Goal: Find specific page/section: Find specific page/section

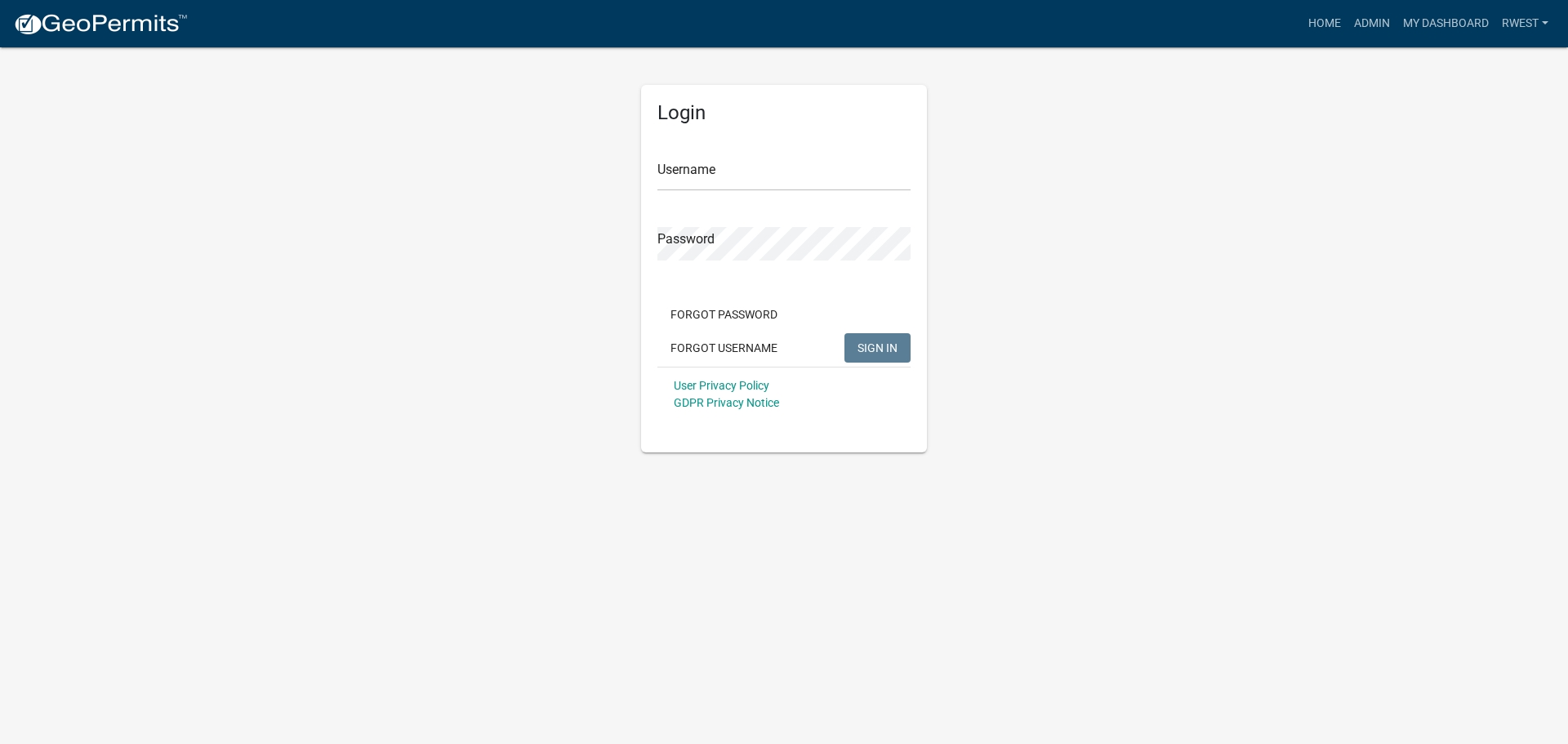
click at [702, 154] on div "Username" at bounding box center [784, 163] width 253 height 56
click at [723, 178] on input "Username" at bounding box center [784, 174] width 253 height 33
type input "rwest"
click at [844, 333] on button "SIGN IN" at bounding box center [877, 348] width 66 height 29
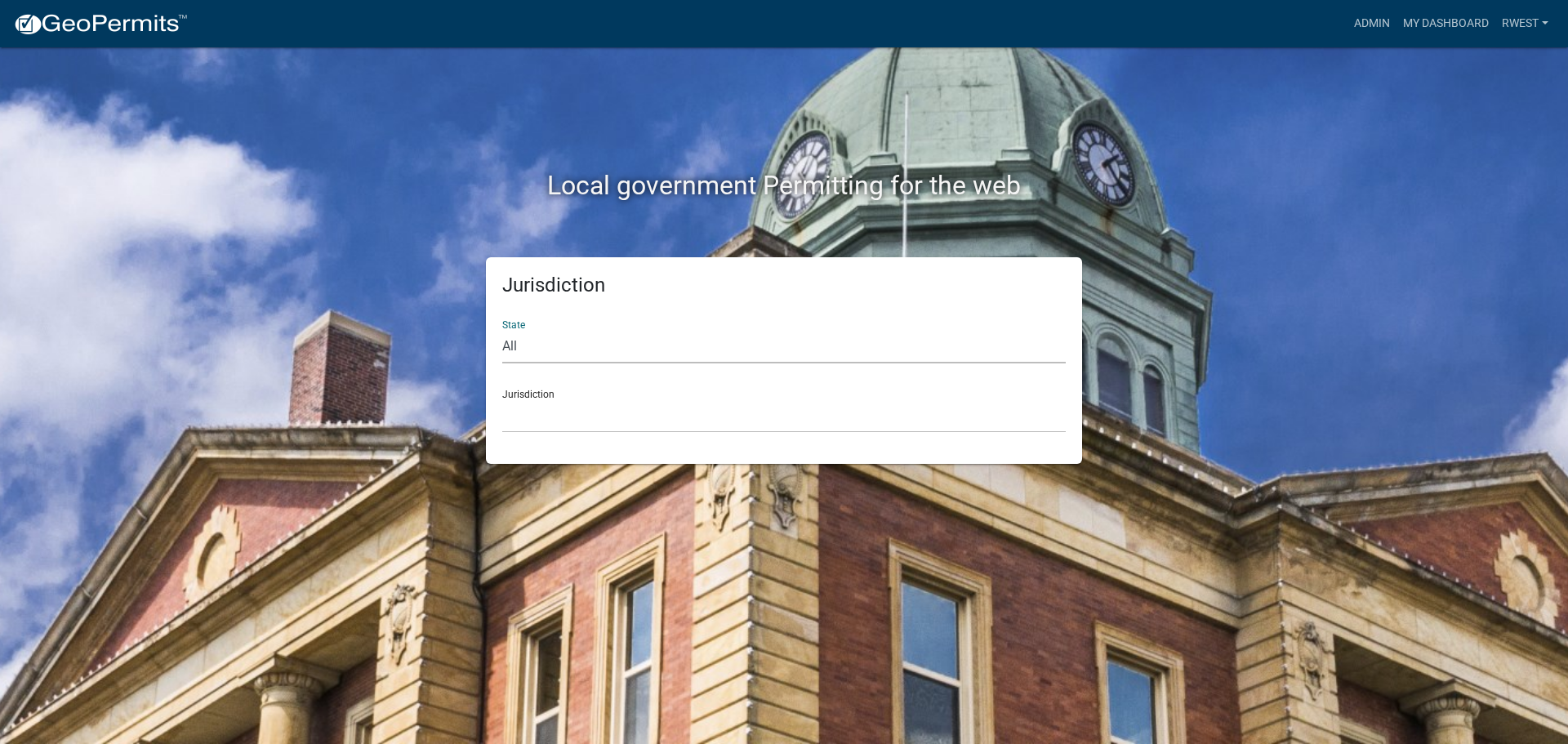
click at [564, 349] on select "All [US_STATE] [US_STATE] [US_STATE] [US_STATE] [US_STATE] [US_STATE] [US_STATE…" at bounding box center [784, 347] width 563 height 33
select select "[US_STATE]"
click at [502, 330] on select "All [US_STATE] [US_STATE] [US_STATE] [US_STATE] [US_STATE] [US_STATE] [US_STATE…" at bounding box center [784, 347] width 563 height 33
click at [558, 425] on select "[GEOGRAPHIC_DATA], [US_STATE][PERSON_NAME][GEOGRAPHIC_DATA], [US_STATE][PERSON_…" at bounding box center [784, 416] width 563 height 33
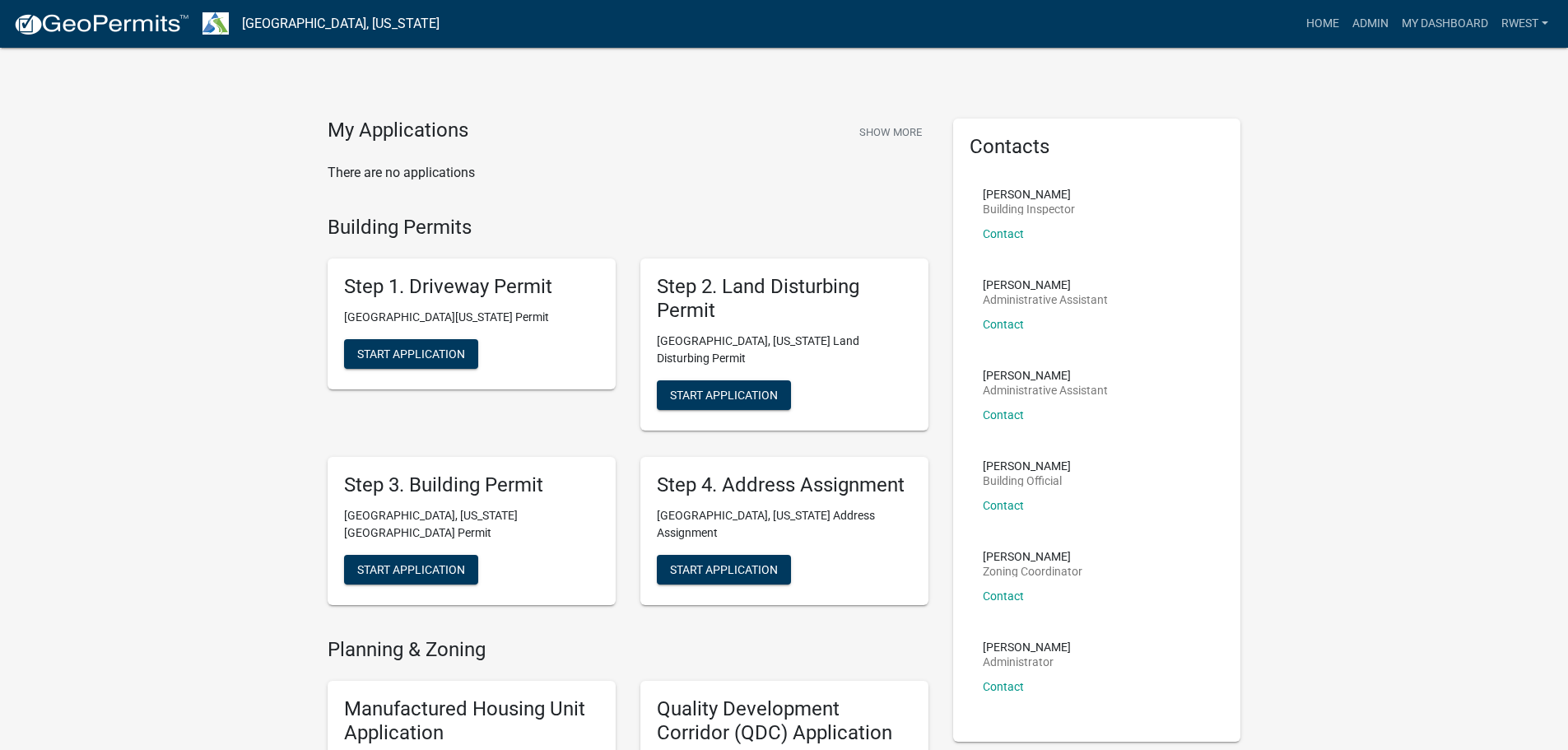
drag, startPoint x: 1188, startPoint y: 565, endPoint x: 1178, endPoint y: 569, distance: 10.8
click at [1188, 565] on li "[PERSON_NAME] Zoning Coordinator Contact" at bounding box center [1097, 583] width 255 height 90
